Goal: Task Accomplishment & Management: Use online tool/utility

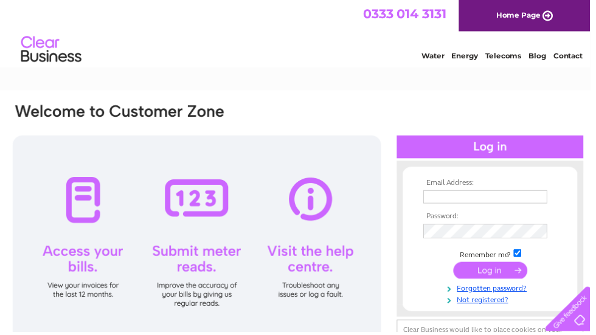
click at [437, 204] on input "text" at bounding box center [489, 198] width 125 height 13
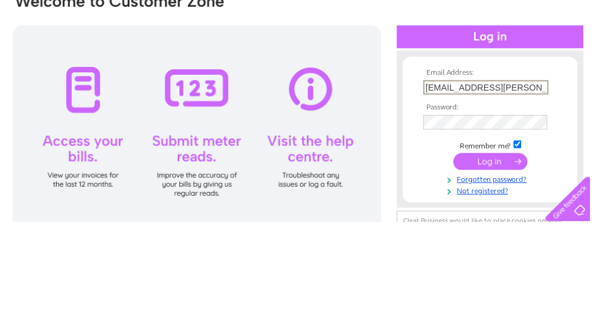
type input "lj.nixon@btinternet.com"
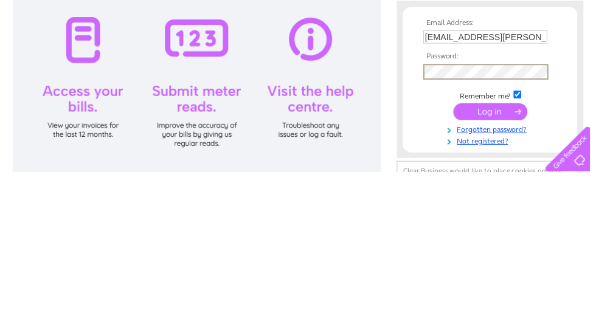
click at [470, 266] on input "submit" at bounding box center [495, 274] width 75 height 17
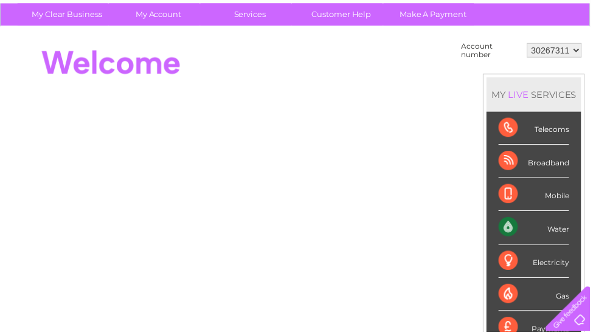
scroll to position [89, 0]
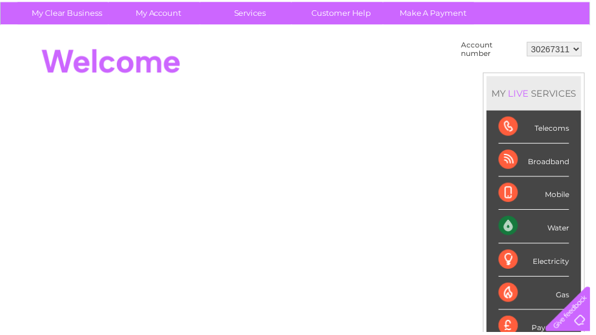
click at [558, 224] on div "Water" at bounding box center [538, 228] width 71 height 33
click at [558, 226] on div "Water" at bounding box center [538, 228] width 71 height 33
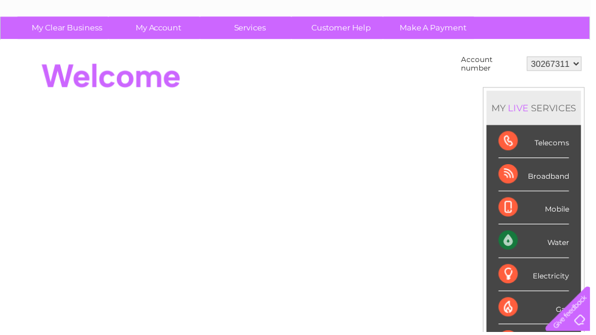
scroll to position [75, 0]
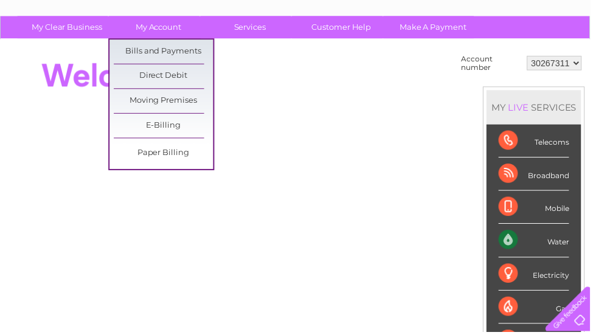
click at [547, 241] on div "Water" at bounding box center [538, 242] width 71 height 33
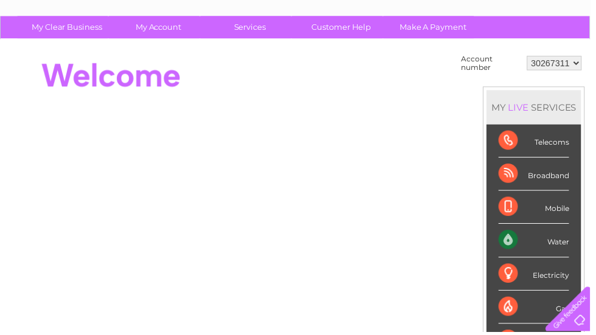
click at [553, 240] on div "Water" at bounding box center [538, 242] width 71 height 33
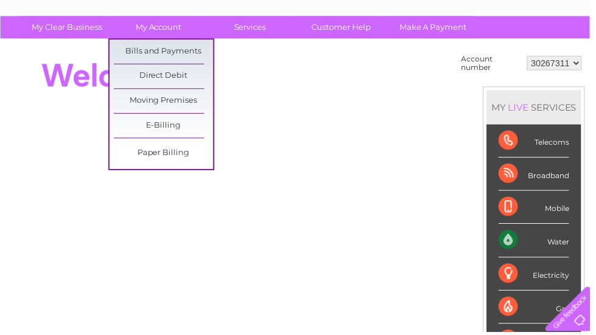
click at [133, 50] on link "Bills and Payments" at bounding box center [165, 52] width 100 height 24
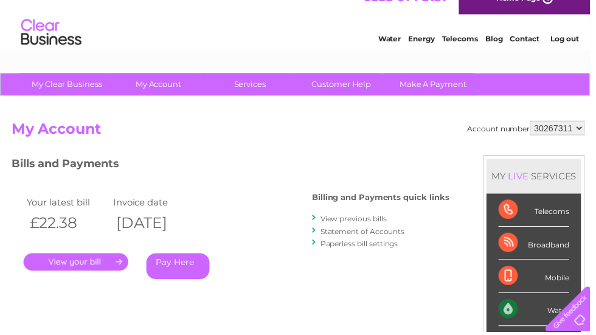
scroll to position [18, 0]
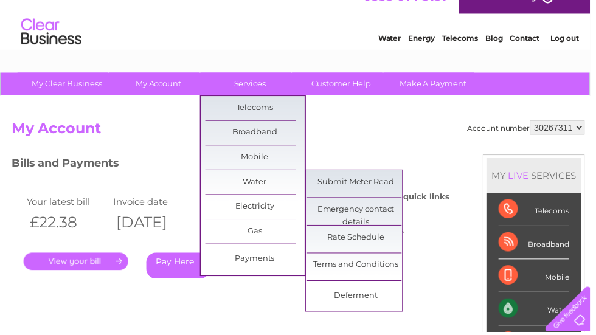
click at [348, 179] on link "Submit Meter Read" at bounding box center [359, 184] width 100 height 24
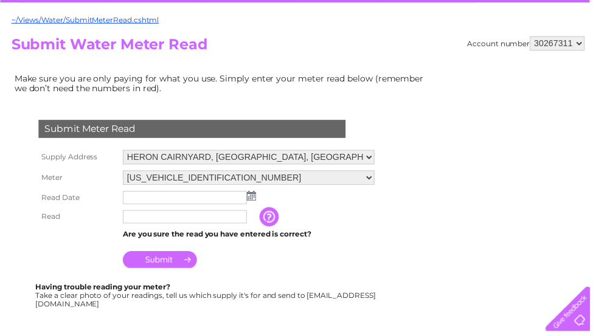
scroll to position [114, 0]
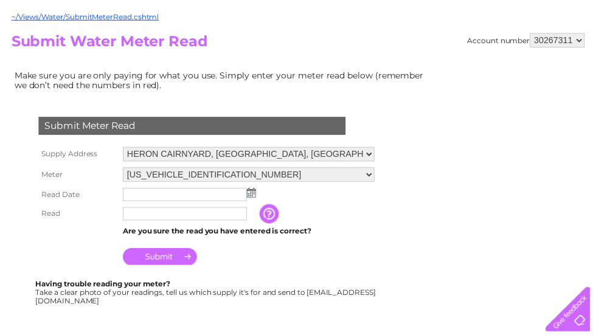
click at [251, 193] on img at bounding box center [253, 195] width 9 height 10
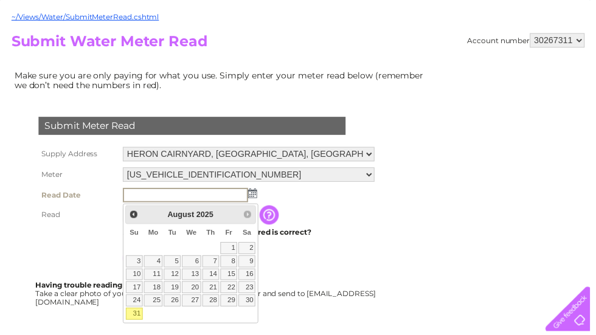
click at [133, 322] on link "31" at bounding box center [135, 317] width 17 height 12
type input "2025/08/31"
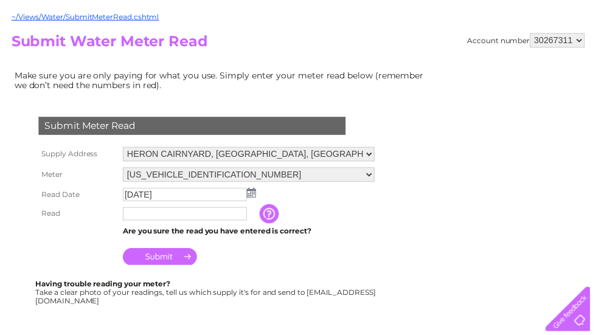
click at [167, 223] on input "text" at bounding box center [186, 215] width 125 height 13
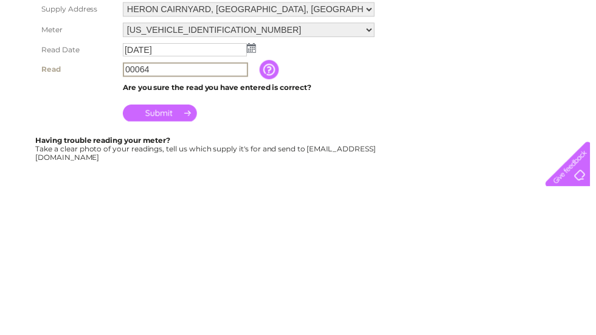
type input "00064"
click at [150, 252] on input "Submit" at bounding box center [161, 260] width 75 height 17
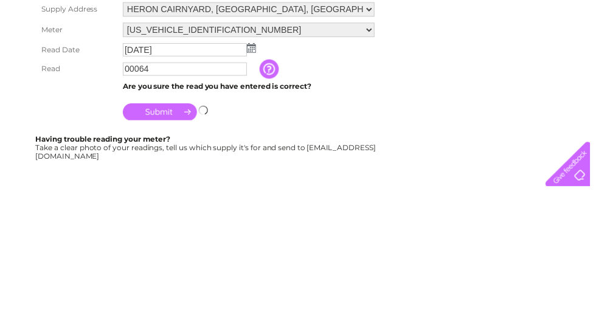
scroll to position [261, 0]
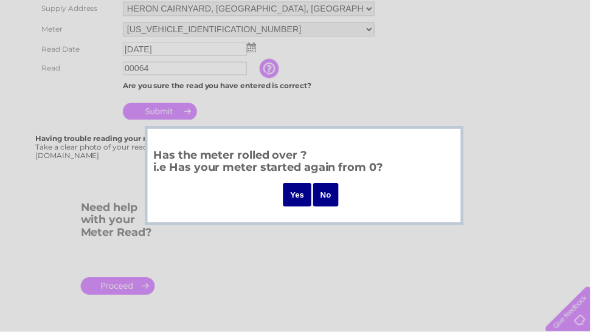
click at [326, 199] on input "No" at bounding box center [329, 197] width 26 height 24
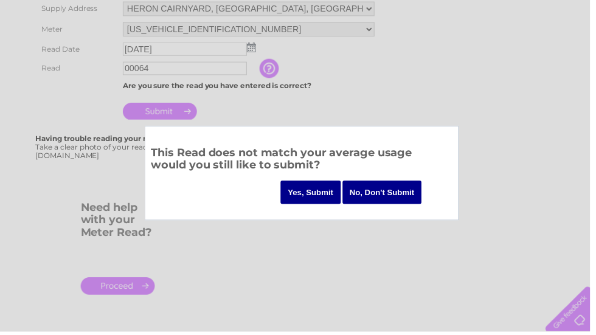
click at [306, 196] on input "Yes, Submit" at bounding box center [313, 194] width 61 height 24
